Goal: Transaction & Acquisition: Download file/media

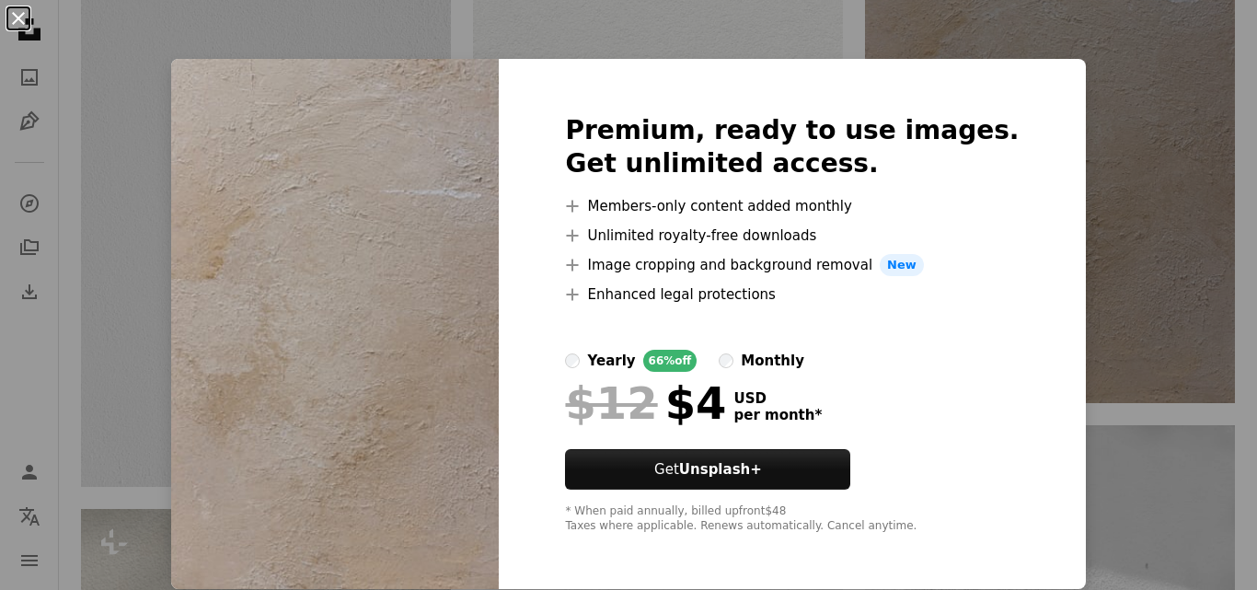
click at [14, 19] on button "An X shape" at bounding box center [18, 18] width 22 height 22
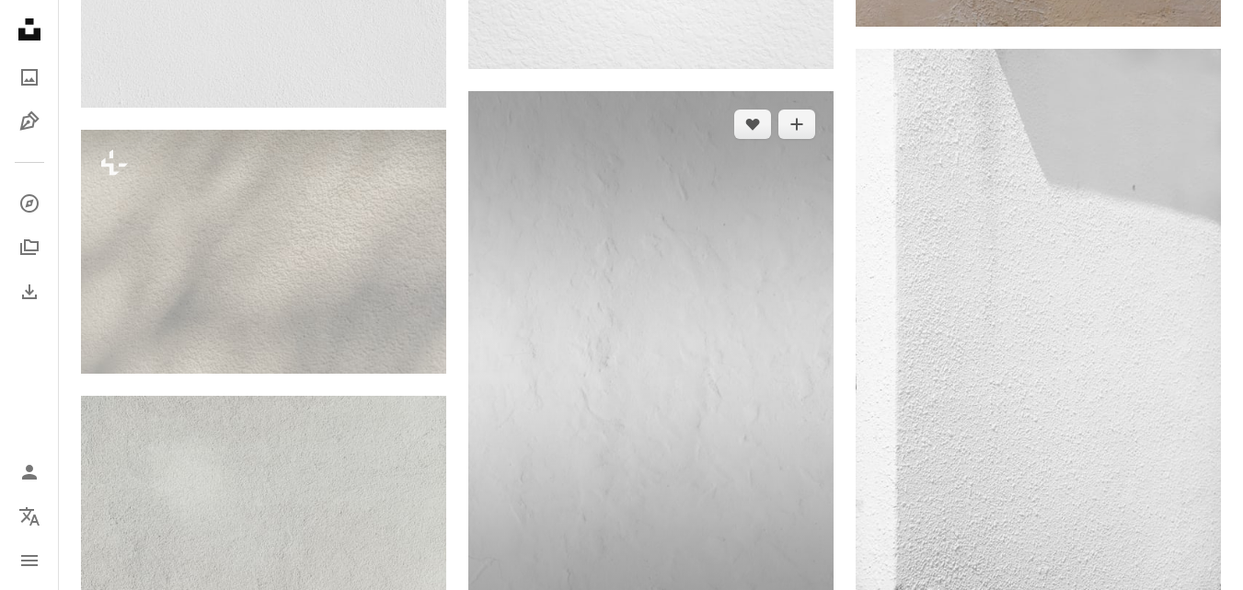
scroll to position [1564, 0]
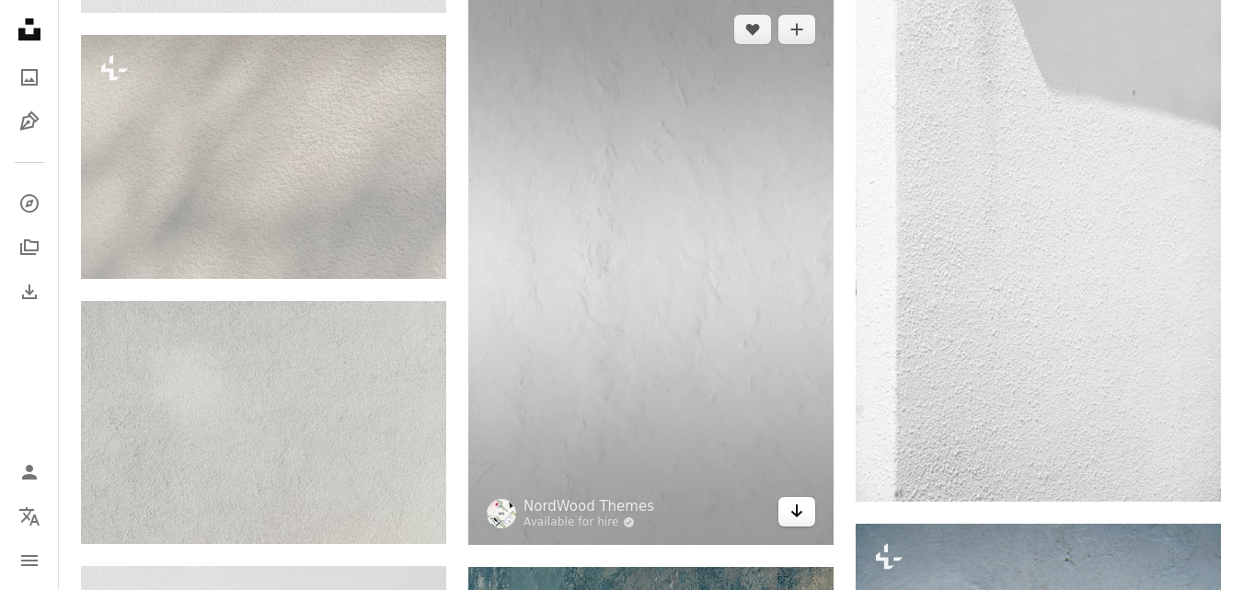
click at [795, 512] on icon "Arrow pointing down" at bounding box center [796, 511] width 15 height 22
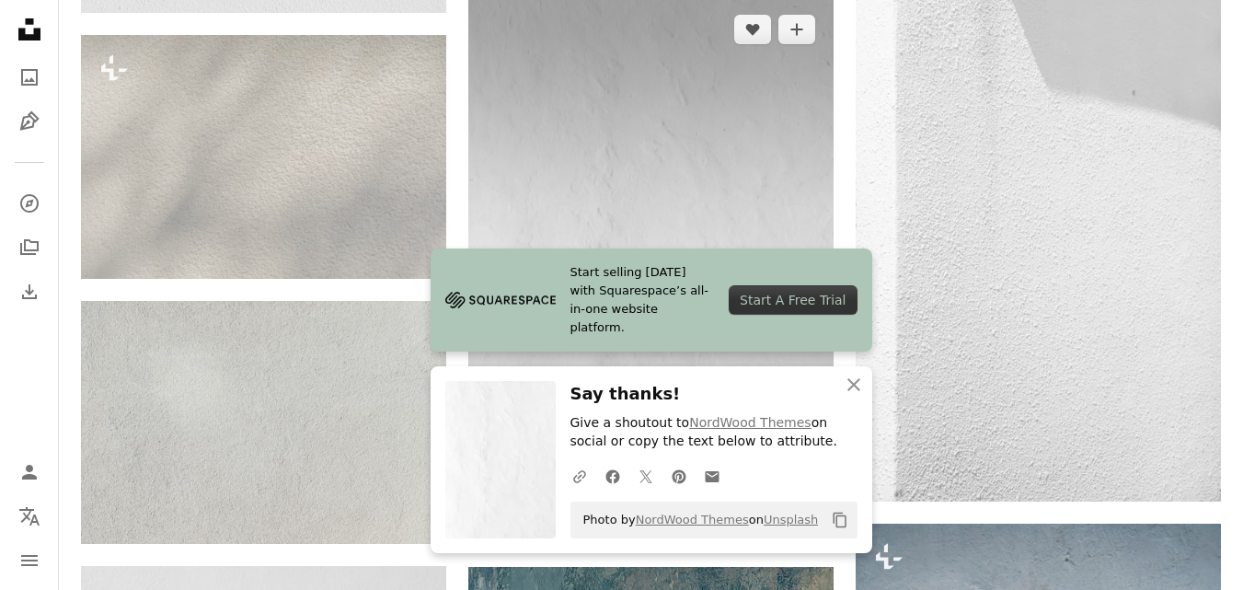
scroll to position [2024, 0]
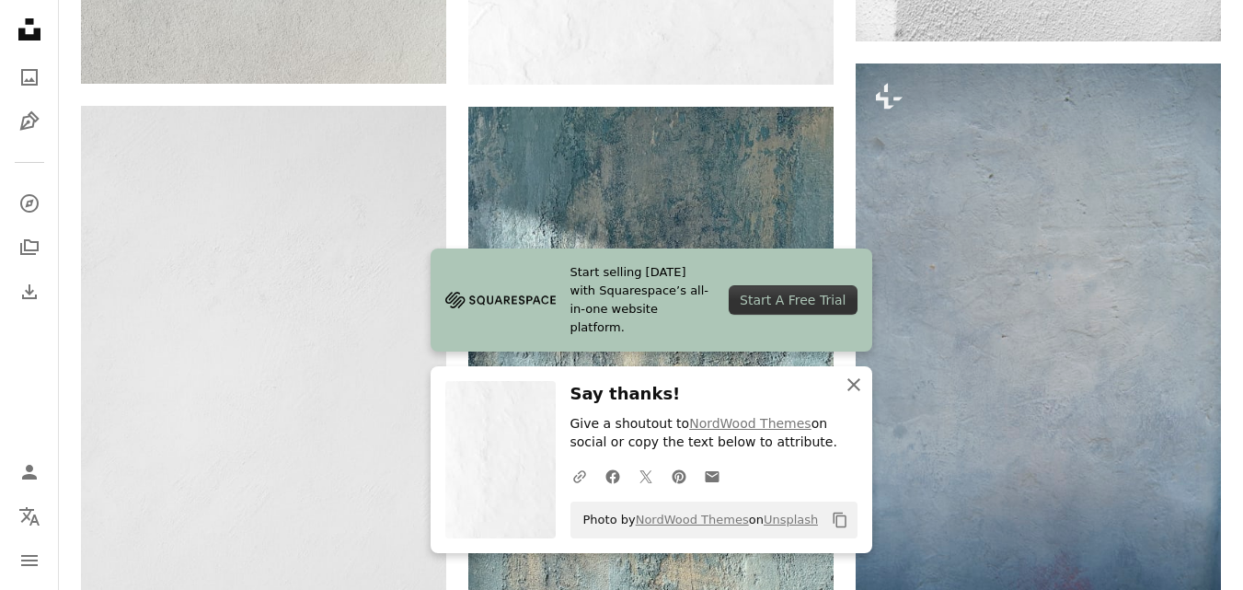
click at [854, 387] on icon "An X shape" at bounding box center [854, 385] width 22 height 22
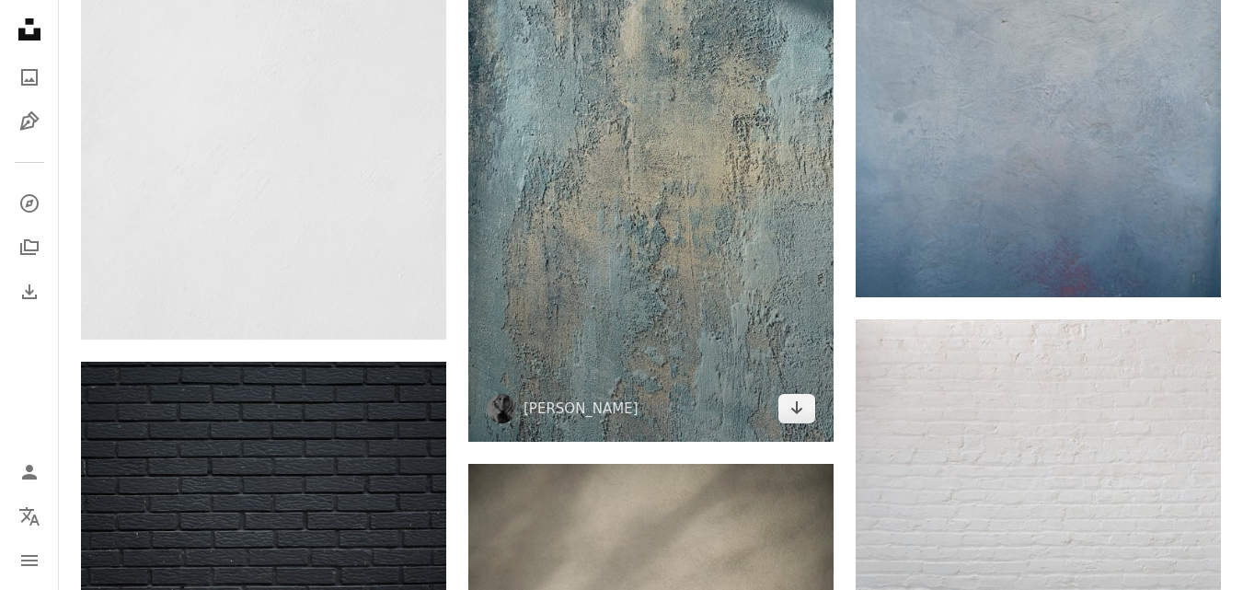
scroll to position [2392, 0]
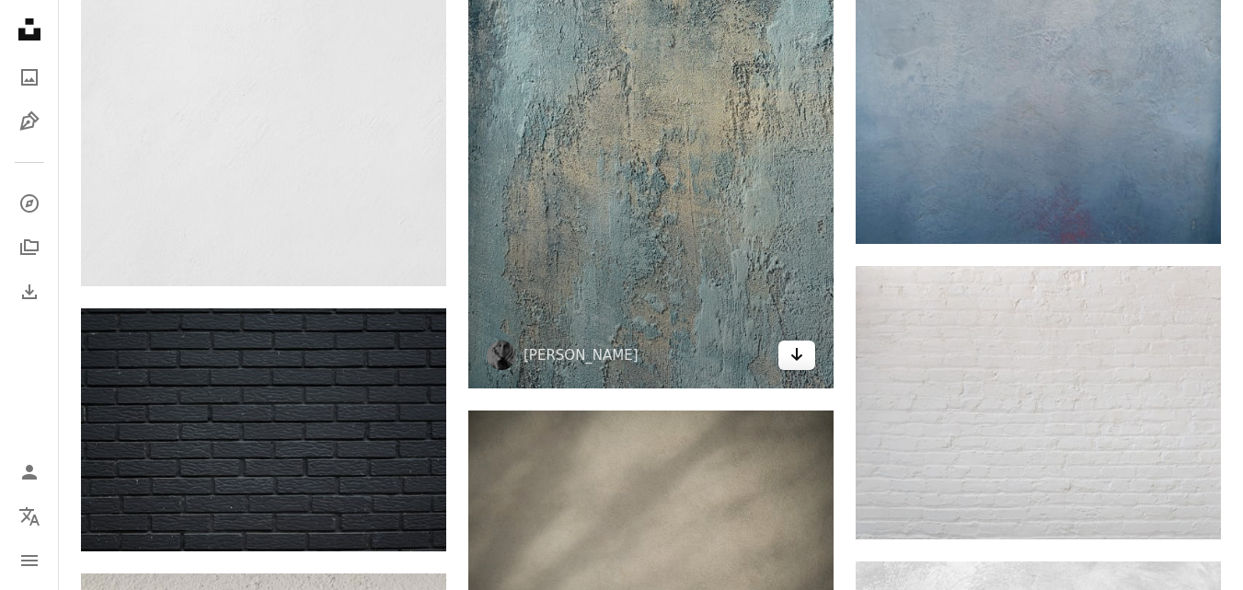
click at [788, 357] on link "Arrow pointing down" at bounding box center [796, 354] width 37 height 29
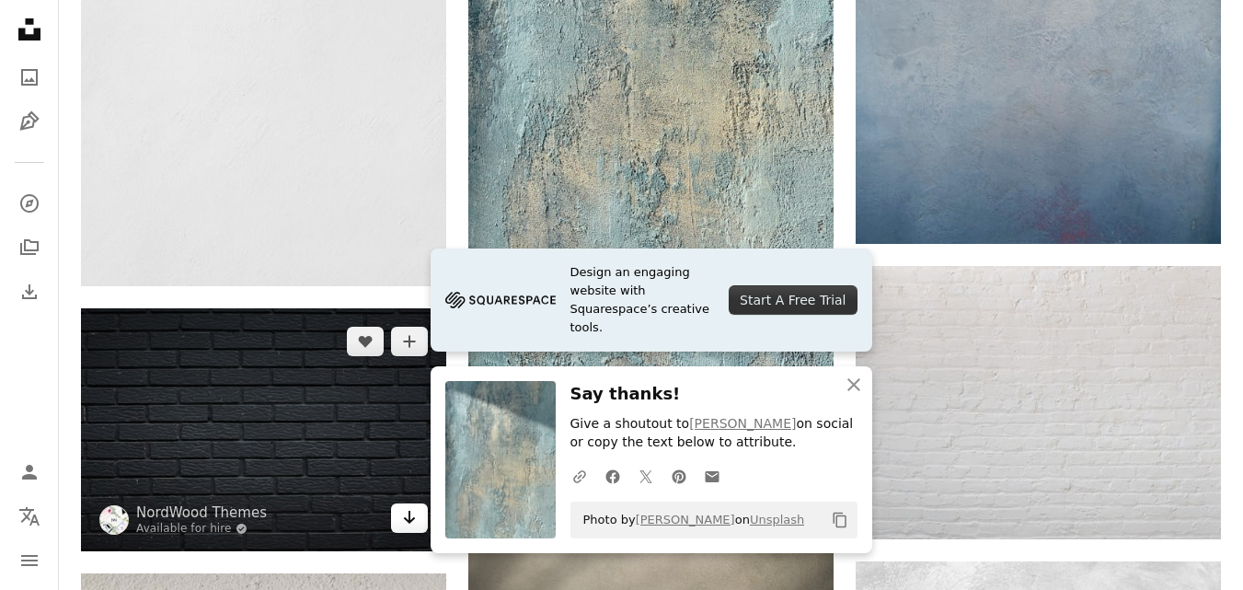
click at [408, 516] on icon "Arrow pointing down" at bounding box center [409, 517] width 15 height 22
